Goal: Information Seeking & Learning: Learn about a topic

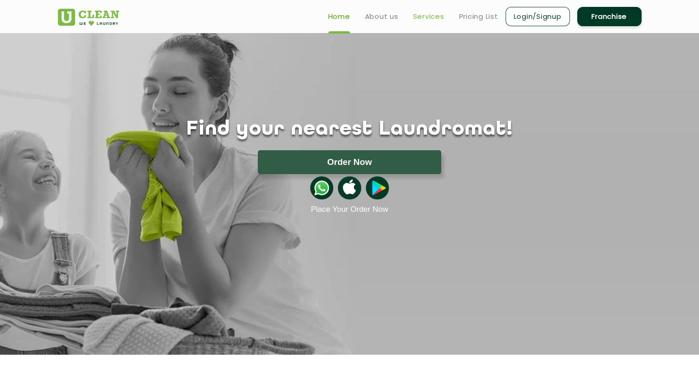
click at [421, 16] on link "Services" at bounding box center [428, 16] width 31 height 11
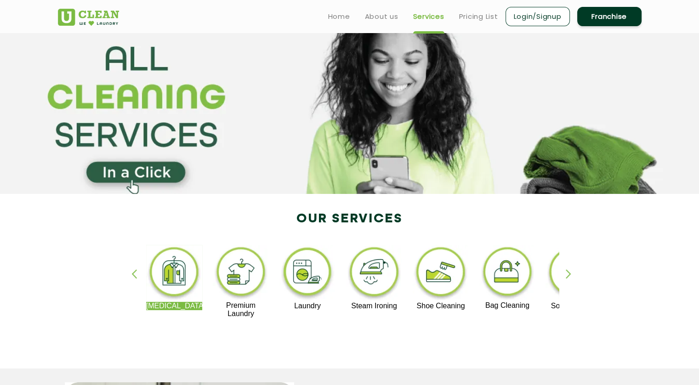
scroll to position [17, 0]
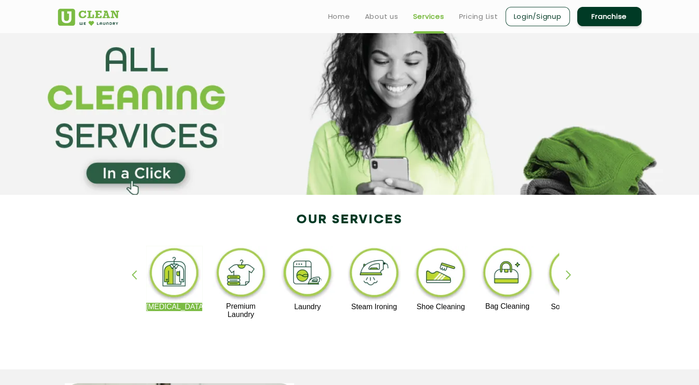
click at [570, 276] on div "button" at bounding box center [573, 282] width 14 height 25
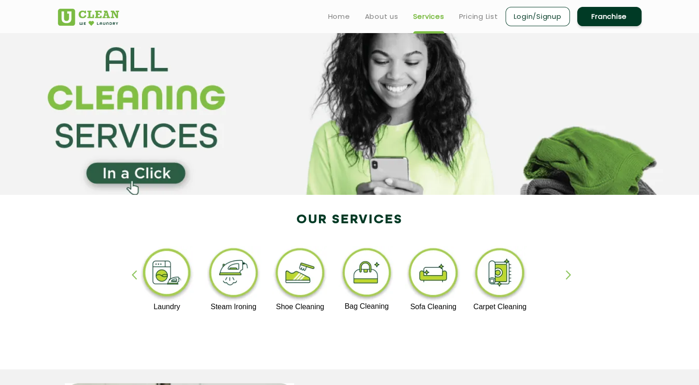
click at [570, 276] on div "button" at bounding box center [573, 282] width 14 height 25
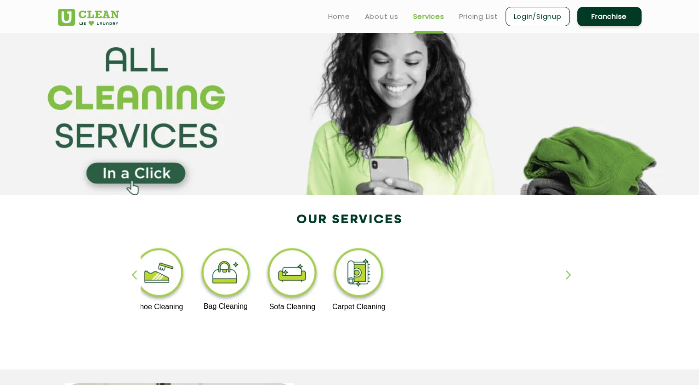
click at [137, 277] on div "button" at bounding box center [138, 282] width 14 height 25
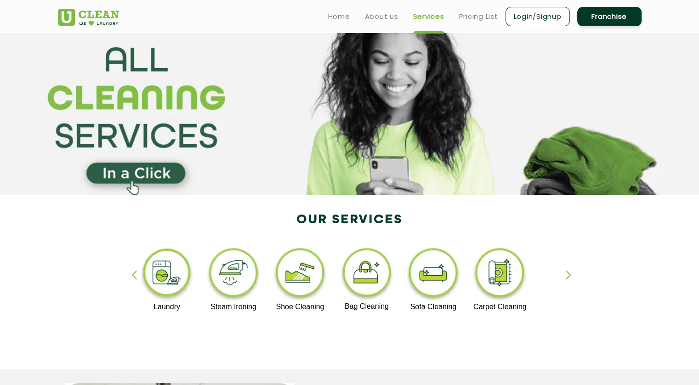
click at [137, 277] on div "button" at bounding box center [138, 282] width 14 height 25
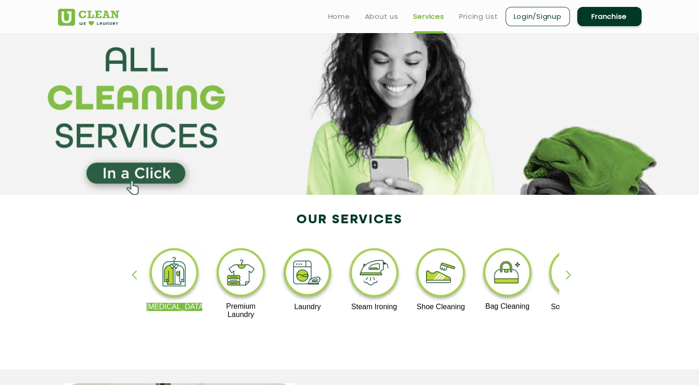
click at [137, 277] on div "button" at bounding box center [138, 282] width 14 height 25
click at [307, 280] on img at bounding box center [308, 274] width 57 height 57
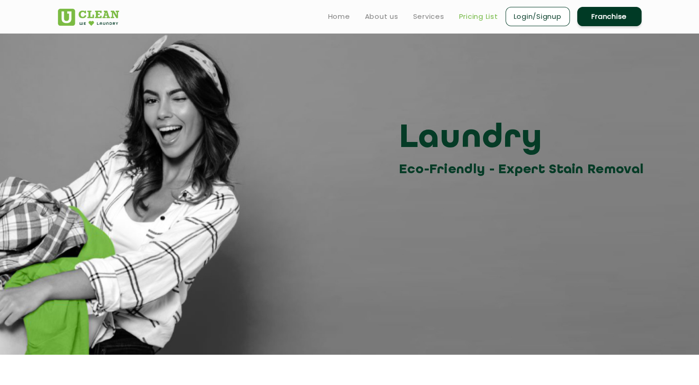
click at [489, 13] on link "Pricing List" at bounding box center [478, 16] width 39 height 11
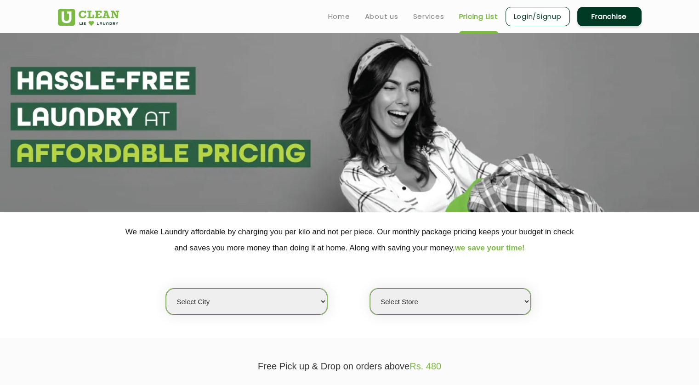
click at [264, 298] on select "Select city Aalo Agartala Agra Ahmedabad Akola Aligarh Alwar - UClean Select Am…" at bounding box center [246, 302] width 161 height 26
select select "1"
click at [166, 289] on select "Select city Aalo Agartala Agra Ahmedabad Akola Aligarh Alwar - UClean Select Am…" at bounding box center [246, 302] width 161 height 26
click at [416, 297] on select "Select Store UClean Vasant Kunj UClean Greater Kailash 2 UClean Dwarka UClean R…" at bounding box center [450, 302] width 161 height 26
select select "169"
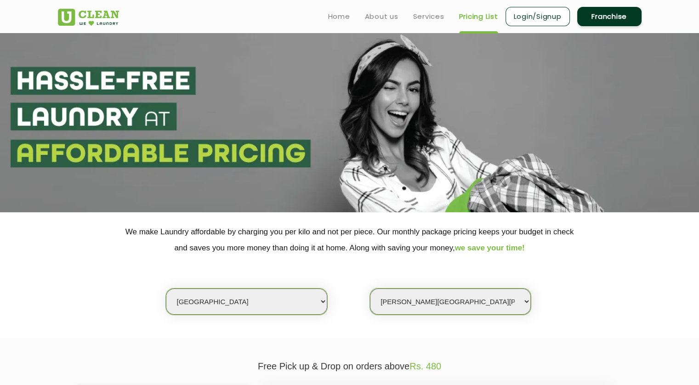
click at [370, 289] on select "Select Store UClean Vasant Kunj UClean Greater Kailash 2 UClean Dwarka UClean R…" at bounding box center [450, 302] width 161 height 26
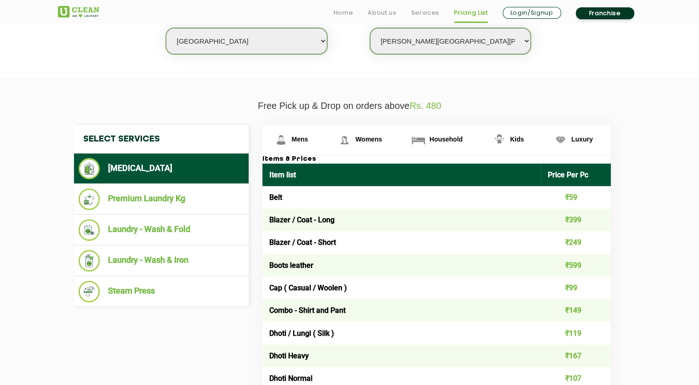
scroll to position [261, 0]
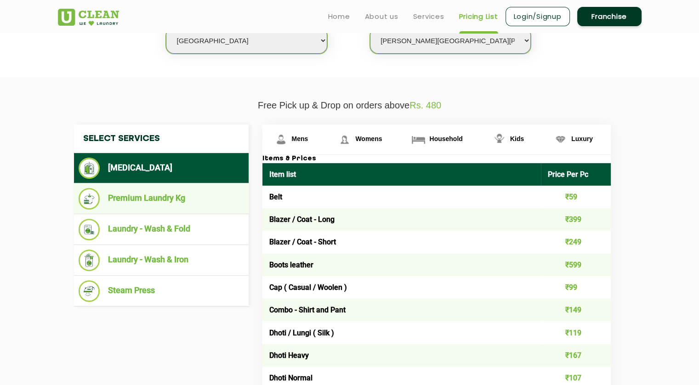
click at [146, 196] on li "Premium Laundry Kg" at bounding box center [162, 199] width 166 height 22
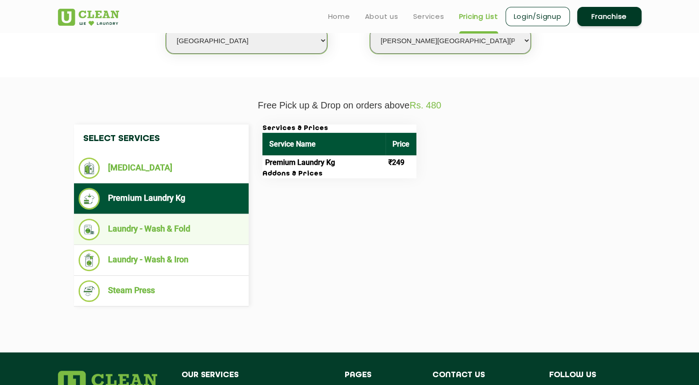
click at [149, 230] on li "Laundry - Wash & Fold" at bounding box center [162, 230] width 166 height 22
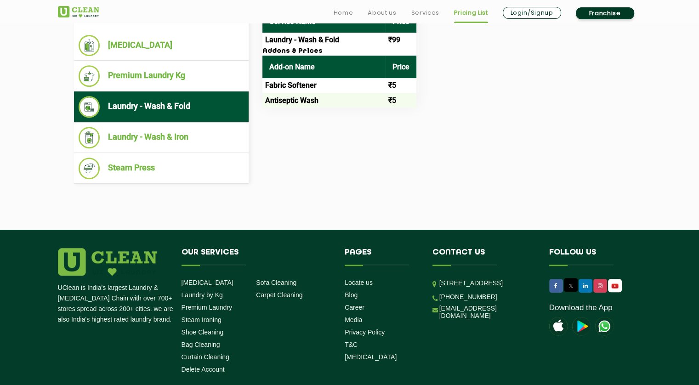
scroll to position [384, 0]
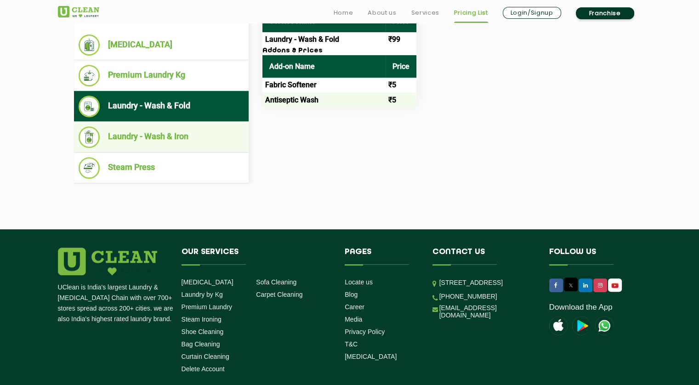
click at [181, 135] on li "Laundry - Wash & Iron" at bounding box center [162, 137] width 166 height 22
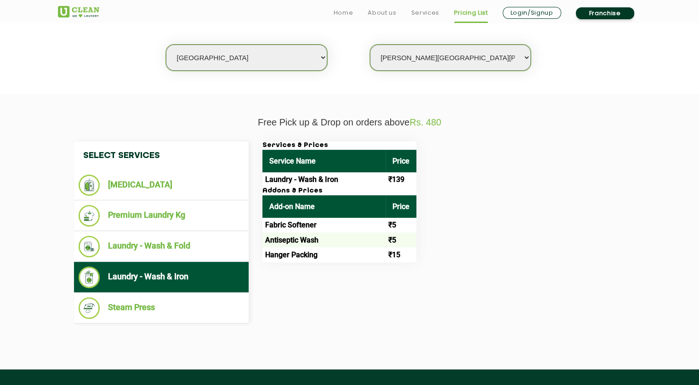
scroll to position [246, 0]
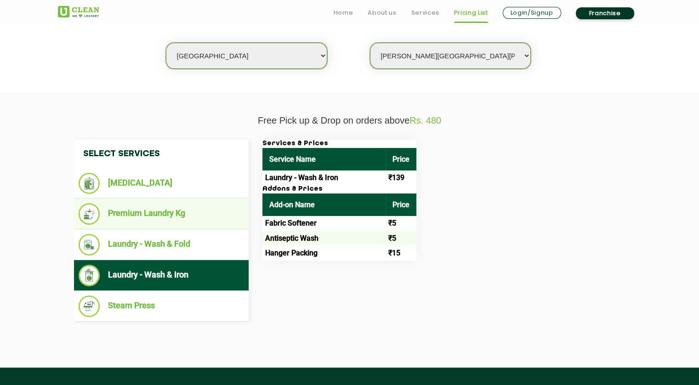
click at [163, 211] on li "Premium Laundry Kg" at bounding box center [162, 214] width 166 height 22
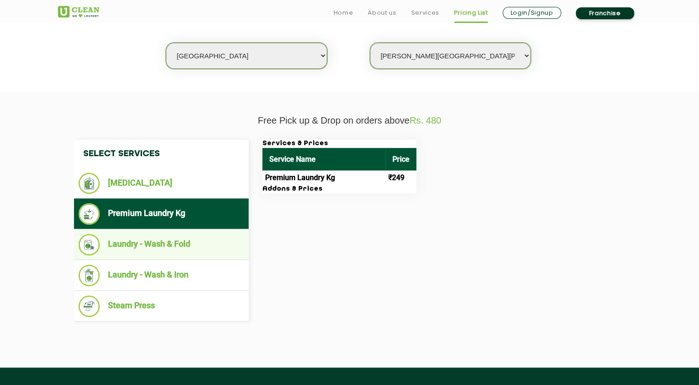
click at [164, 241] on li "Laundry - Wash & Fold" at bounding box center [162, 245] width 166 height 22
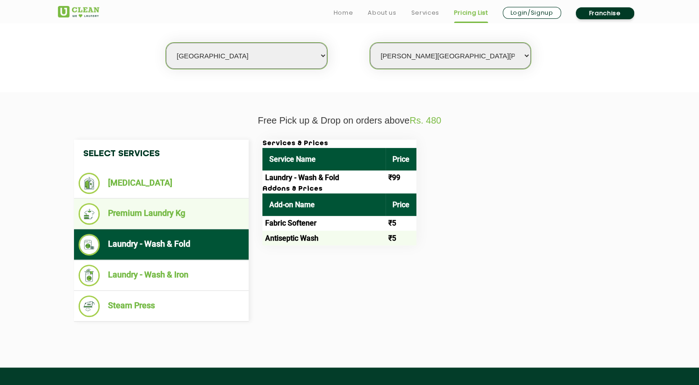
click at [177, 211] on li "Premium Laundry Kg" at bounding box center [162, 214] width 166 height 22
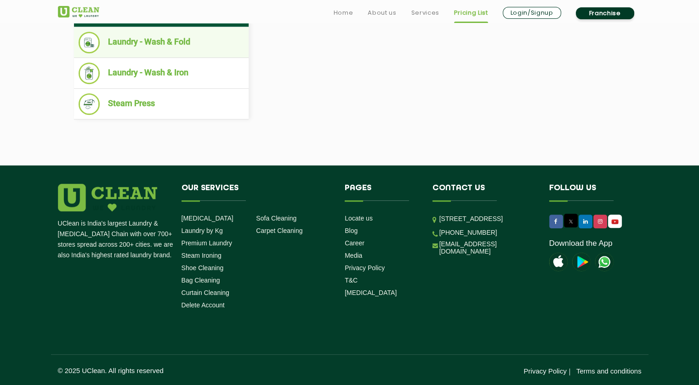
scroll to position [0, 0]
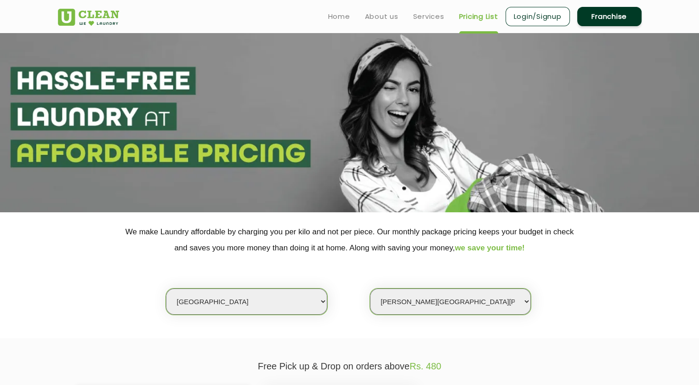
click at [467, 18] on link "Pricing List" at bounding box center [478, 16] width 39 height 11
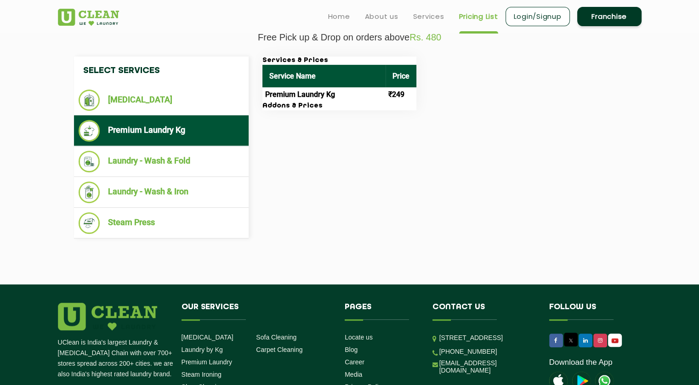
scroll to position [329, 0]
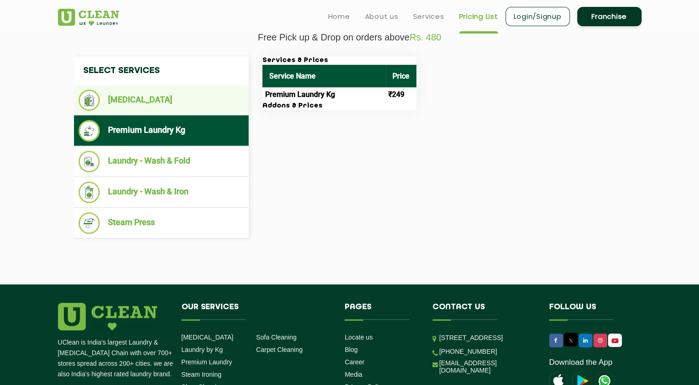
click at [149, 101] on li "[MEDICAL_DATA]" at bounding box center [162, 100] width 166 height 21
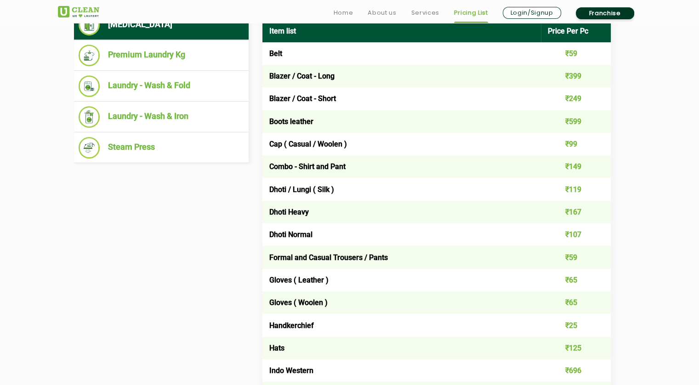
scroll to position [419, 0]
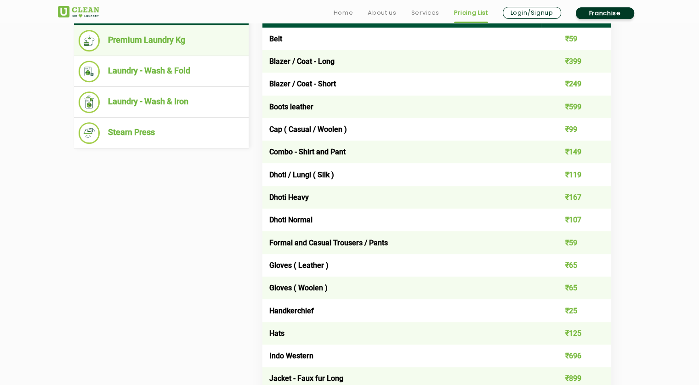
click at [175, 44] on li "Premium Laundry Kg" at bounding box center [162, 41] width 166 height 22
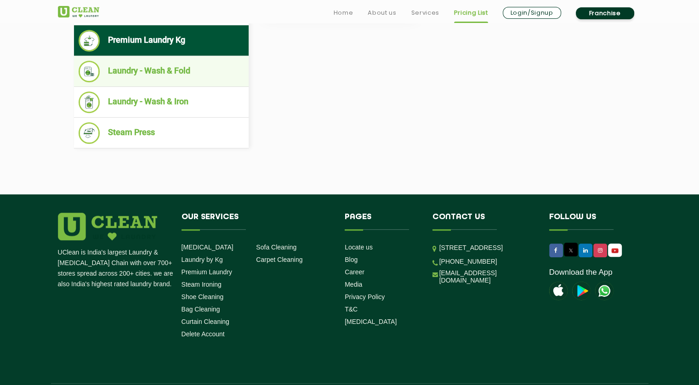
click at [170, 69] on li "Laundry - Wash & Fold" at bounding box center [162, 72] width 166 height 22
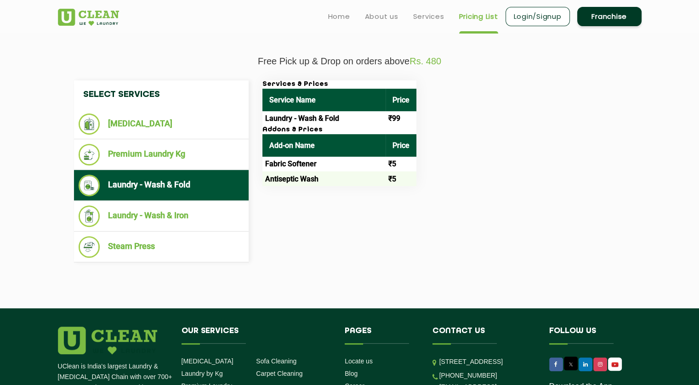
scroll to position [305, 0]
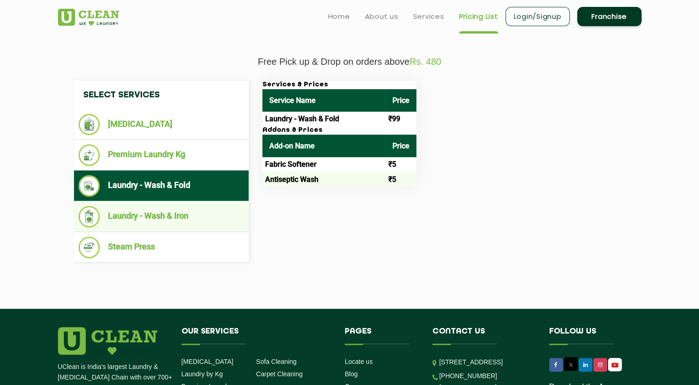
click at [185, 213] on li "Laundry - Wash & Iron" at bounding box center [162, 217] width 166 height 22
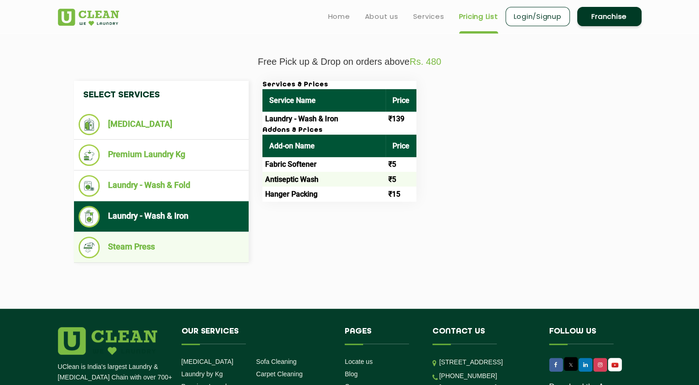
click at [149, 246] on li "Steam Press" at bounding box center [162, 248] width 166 height 22
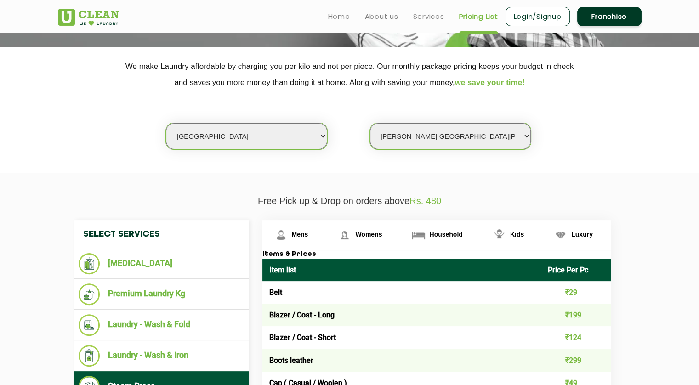
scroll to position [0, 0]
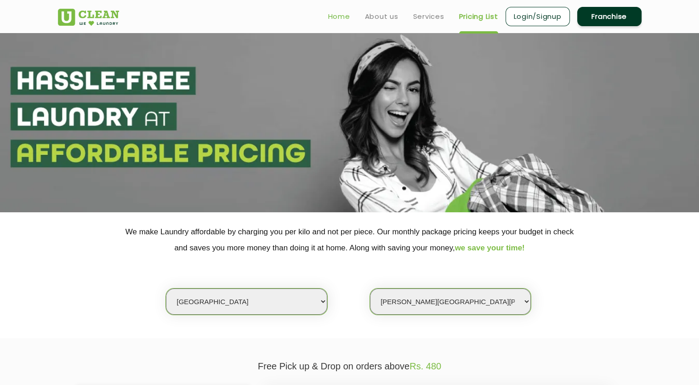
click at [337, 17] on link "Home" at bounding box center [339, 16] width 22 height 11
